Goal: Check status

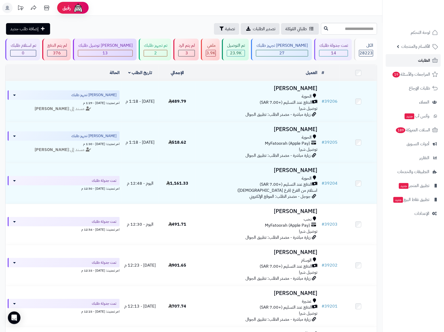
click at [417, 56] on link "الطلبات" at bounding box center [413, 60] width 55 height 13
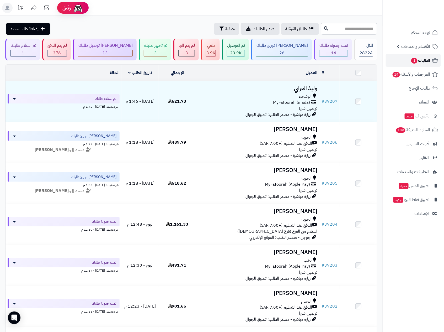
click at [418, 60] on span "الطلبات 1" at bounding box center [420, 60] width 19 height 7
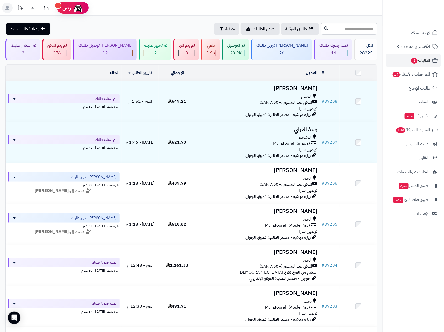
click at [6, 6] on rect at bounding box center [7, 8] width 10 height 10
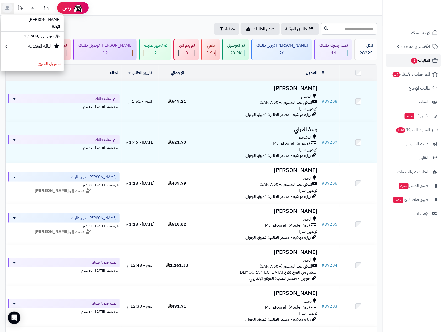
click at [418, 60] on span "الطلبات 2" at bounding box center [420, 60] width 19 height 7
